Goal: Task Accomplishment & Management: Manage account settings

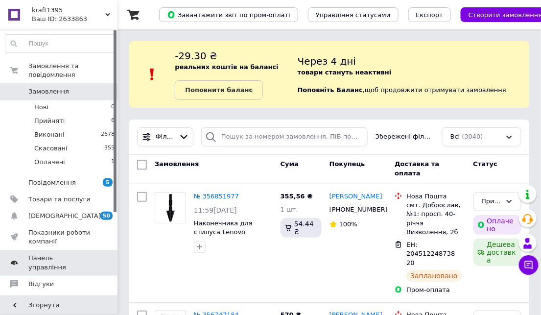
scroll to position [133, 0]
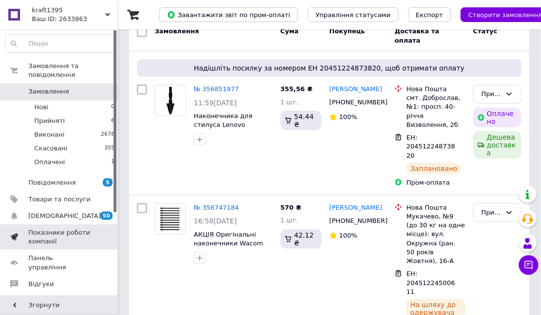
click at [49, 228] on span "Показники роботи компанії" at bounding box center [59, 237] width 62 height 18
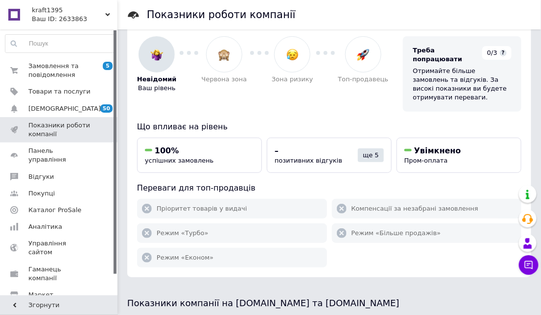
scroll to position [54, 0]
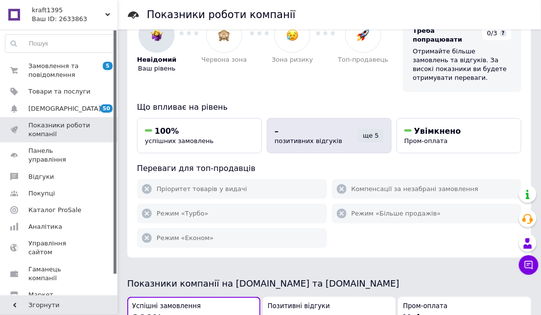
click at [372, 129] on div "ще 5" at bounding box center [371, 136] width 26 height 14
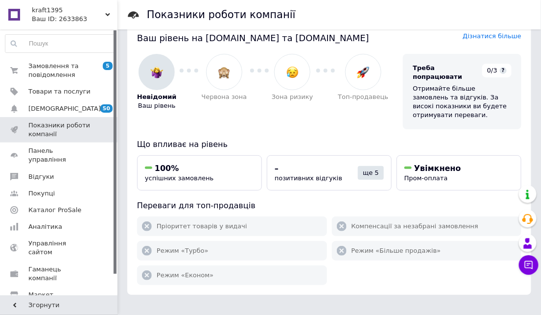
scroll to position [0, 0]
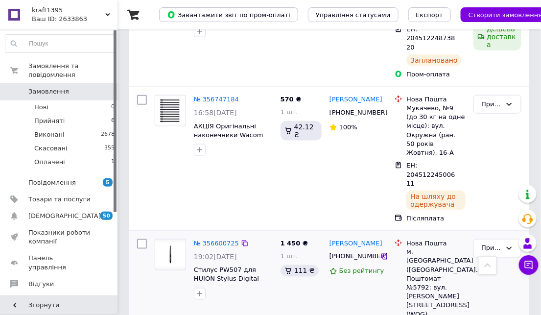
scroll to position [217, 0]
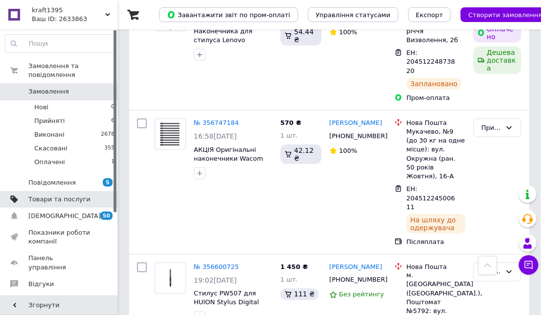
click at [49, 195] on span "Товари та послуги" at bounding box center [59, 199] width 62 height 9
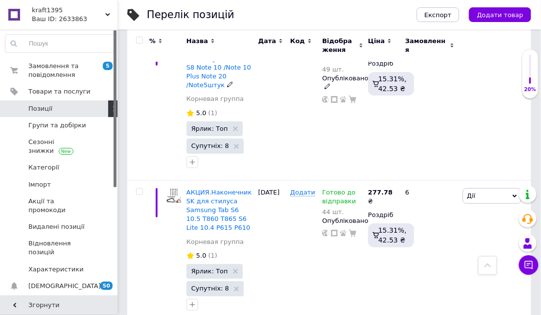
scroll to position [1978, 0]
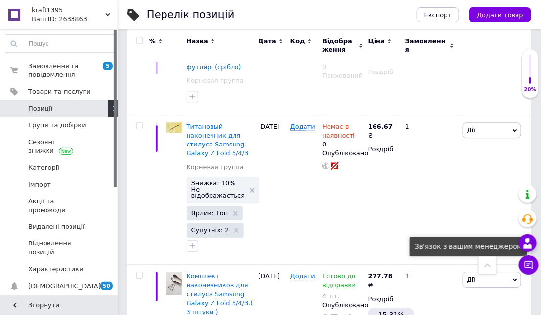
scroll to position [1704, 0]
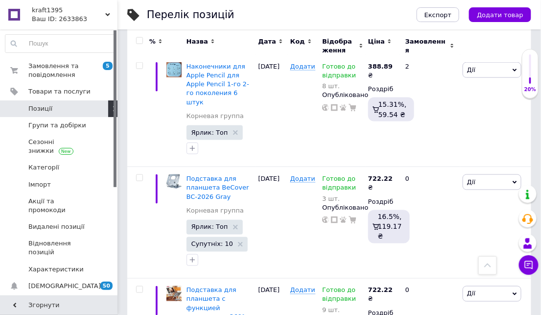
scroll to position [2029, 0]
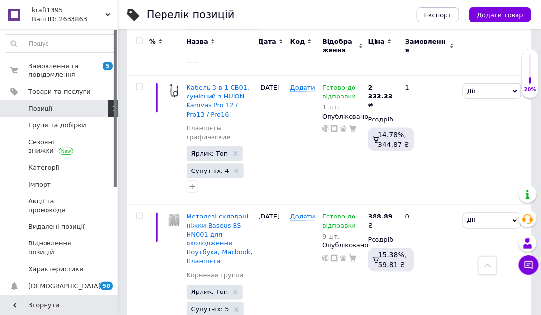
scroll to position [2249, 0]
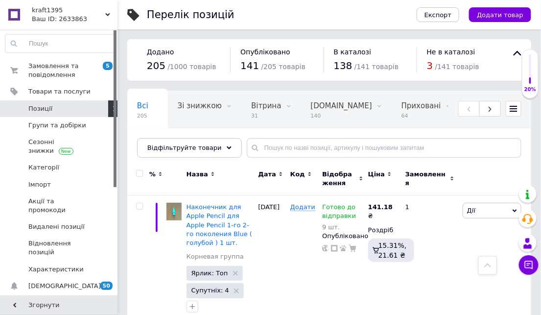
scroll to position [2311, 0]
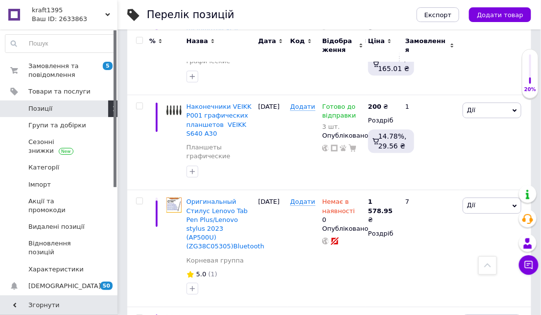
scroll to position [642, 0]
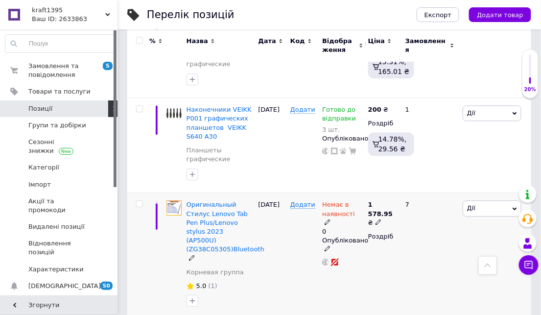
click at [338, 201] on span "Немає в наявності" at bounding box center [338, 210] width 33 height 19
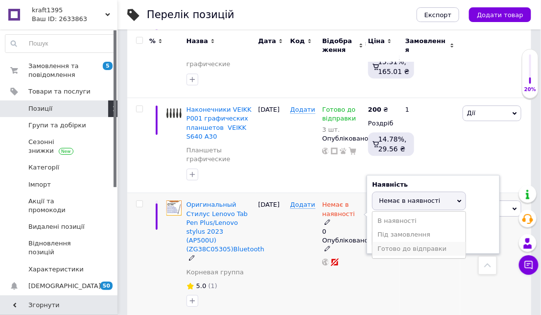
click at [415, 242] on li "Готово до відправки" at bounding box center [419, 249] width 93 height 14
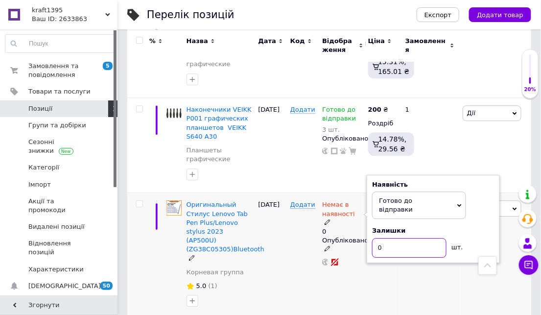
click at [384, 238] on input "0" at bounding box center [409, 248] width 74 height 20
type input "2"
click at [393, 247] on div "1 578.95 ₴ Роздріб" at bounding box center [383, 256] width 34 height 126
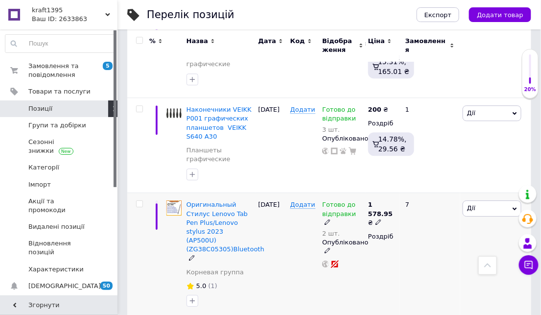
click at [392, 201] on b "1 578.95" at bounding box center [380, 209] width 24 height 16
type input "1"
type input "1700"
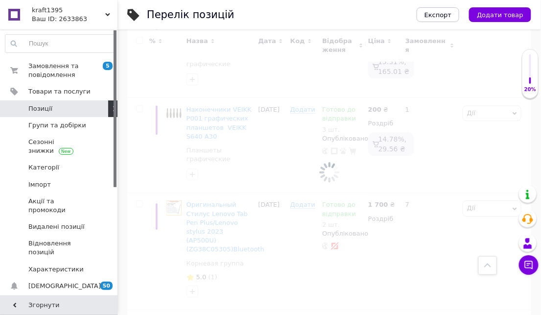
scroll to position [2166, 0]
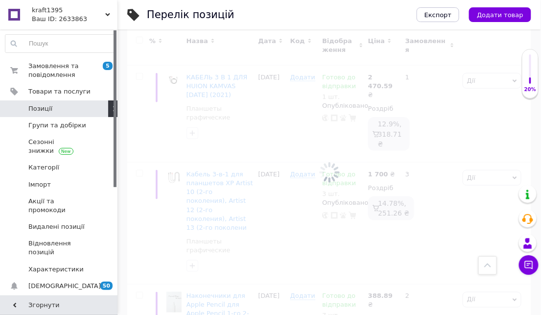
scroll to position [642, 0]
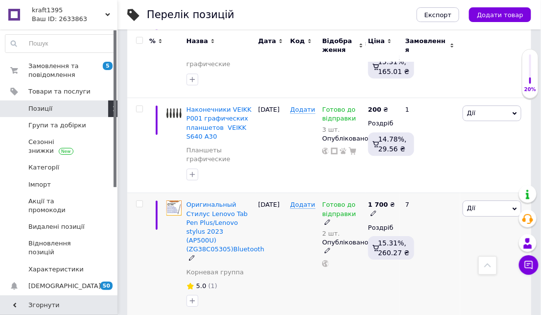
click at [384, 201] on b "1 700" at bounding box center [378, 204] width 20 height 7
type input "1750"
click at [364, 255] on div "Готово до відправки 2 шт. Опубліковано" at bounding box center [343, 256] width 46 height 126
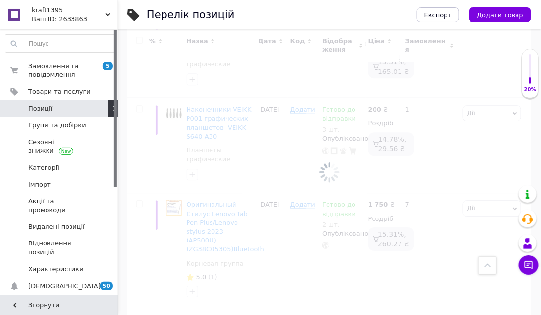
scroll to position [2166, 0]
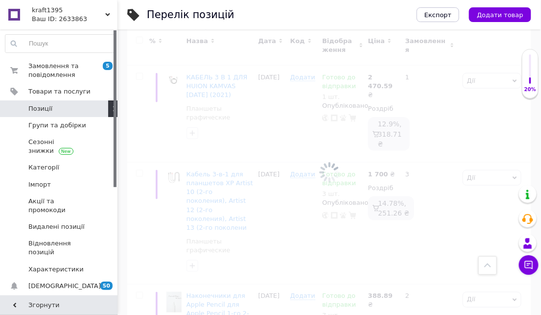
scroll to position [642, 0]
